Goal: Information Seeking & Learning: Learn about a topic

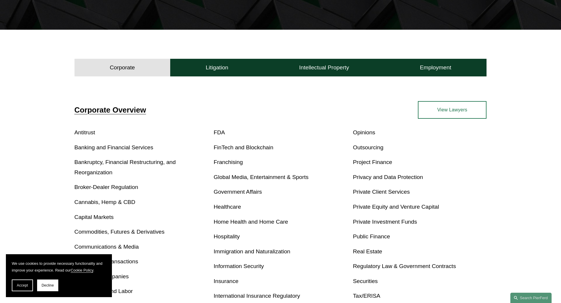
scroll to position [147, 0]
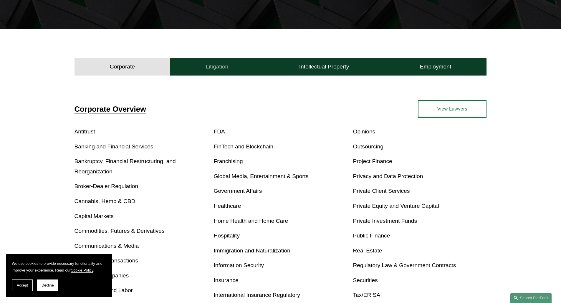
click at [214, 63] on h4 "Litigation" at bounding box center [216, 66] width 23 height 7
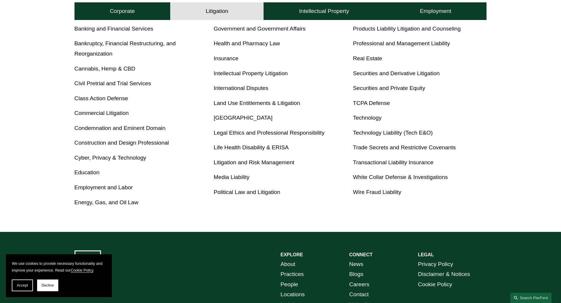
scroll to position [306, 0]
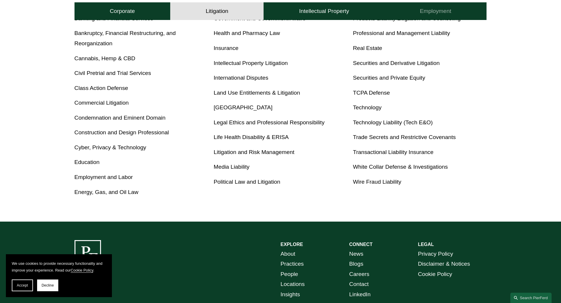
click at [432, 13] on h4 "Employment" at bounding box center [435, 11] width 31 height 7
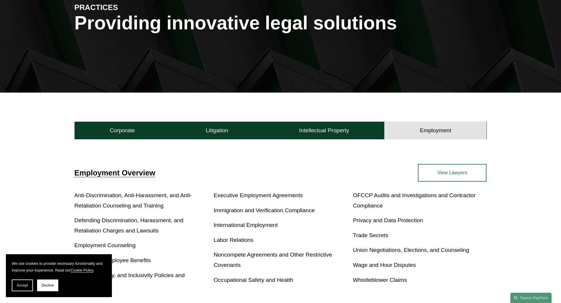
scroll to position [0, 0]
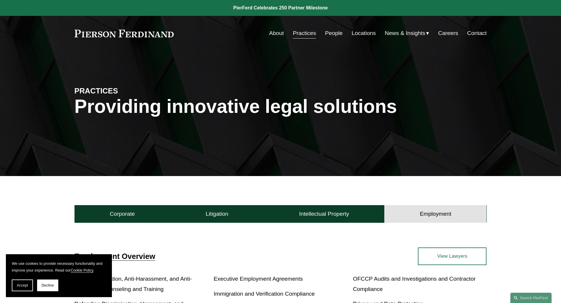
click at [156, 39] on div "About Practices People Locations News & Insights News" at bounding box center [280, 33] width 412 height 11
click at [145, 30] on link at bounding box center [123, 34] width 99 height 8
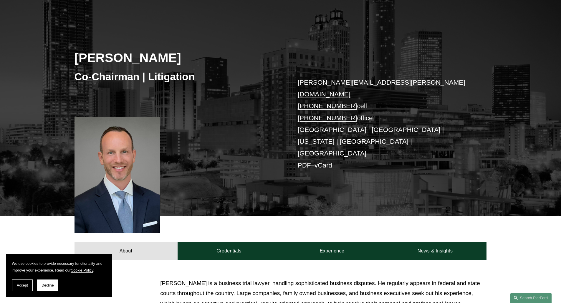
scroll to position [54, 0]
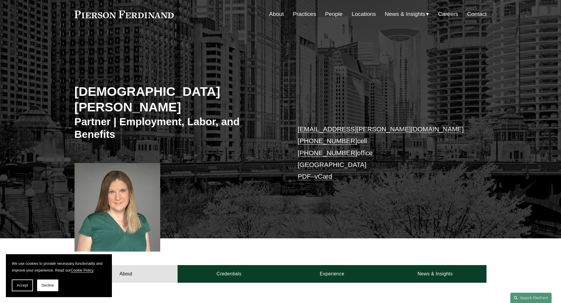
scroll to position [41, 0]
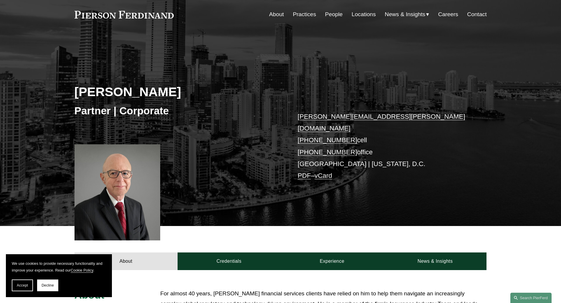
scroll to position [19, 0]
